Goal: Transaction & Acquisition: Purchase product/service

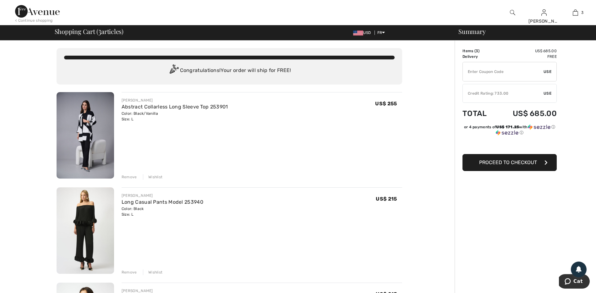
type input "NEW15"
